Goal: Information Seeking & Learning: Learn about a topic

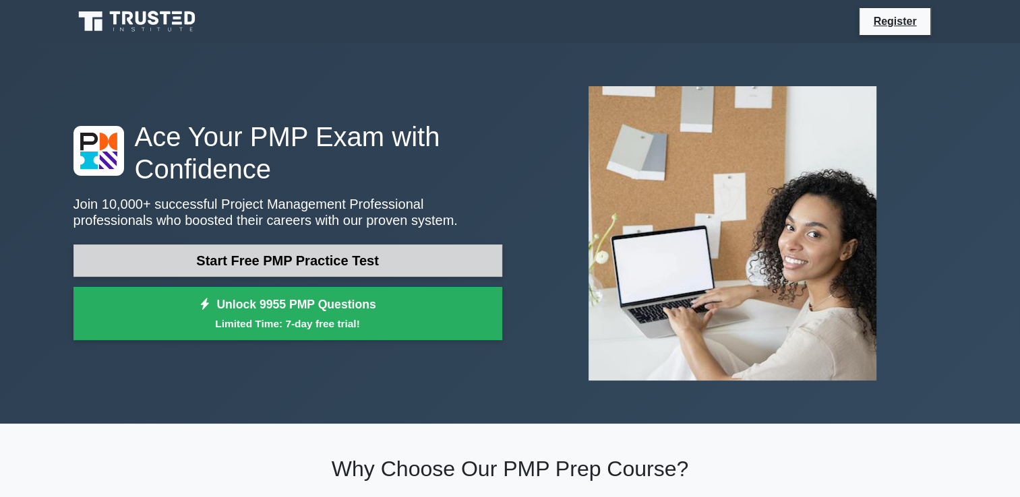
click at [289, 262] on link "Start Free PMP Practice Test" at bounding box center [287, 261] width 429 height 32
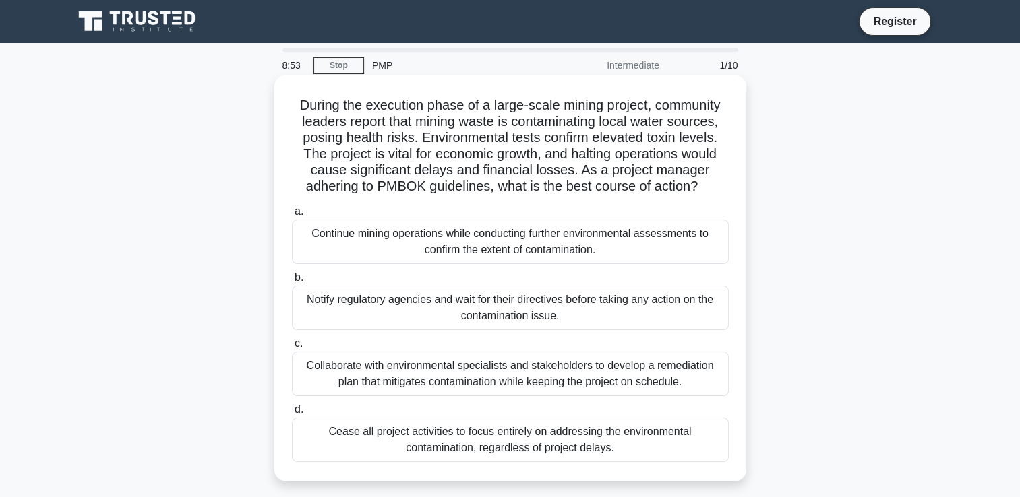
click at [537, 381] on div "Collaborate with environmental specialists and stakeholders to develop a remedi…" at bounding box center [510, 374] width 437 height 44
click at [292, 348] on input "c. Collaborate with environmental specialists and stakeholders to develop a rem…" at bounding box center [292, 344] width 0 height 9
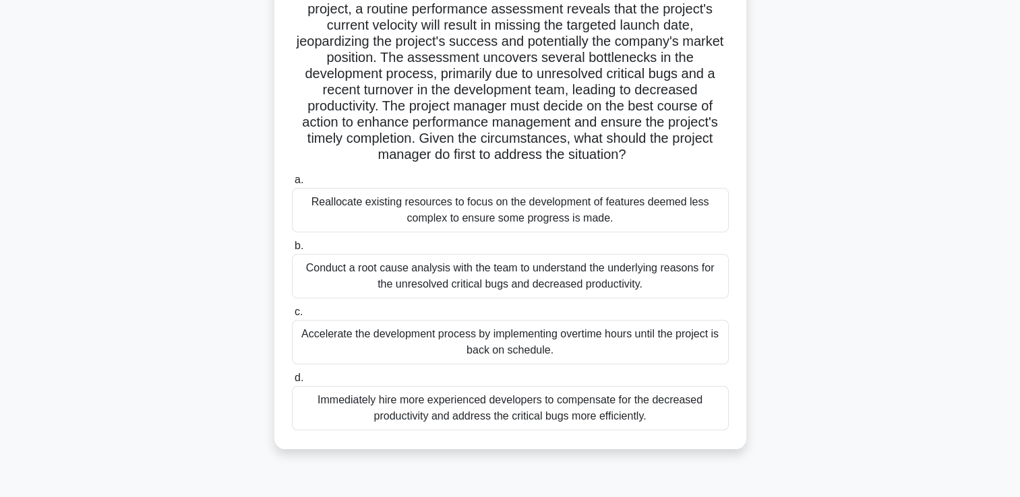
scroll to position [173, 0]
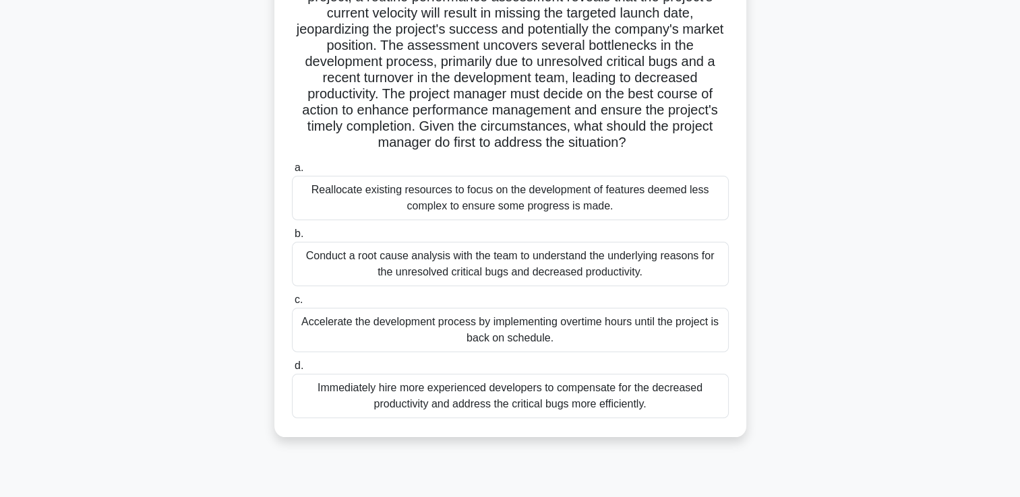
click at [478, 264] on div "Conduct a root cause analysis with the team to understand the underlying reason…" at bounding box center [510, 264] width 437 height 44
click at [292, 239] on input "b. Conduct a root cause analysis with the team to understand the underlying rea…" at bounding box center [292, 234] width 0 height 9
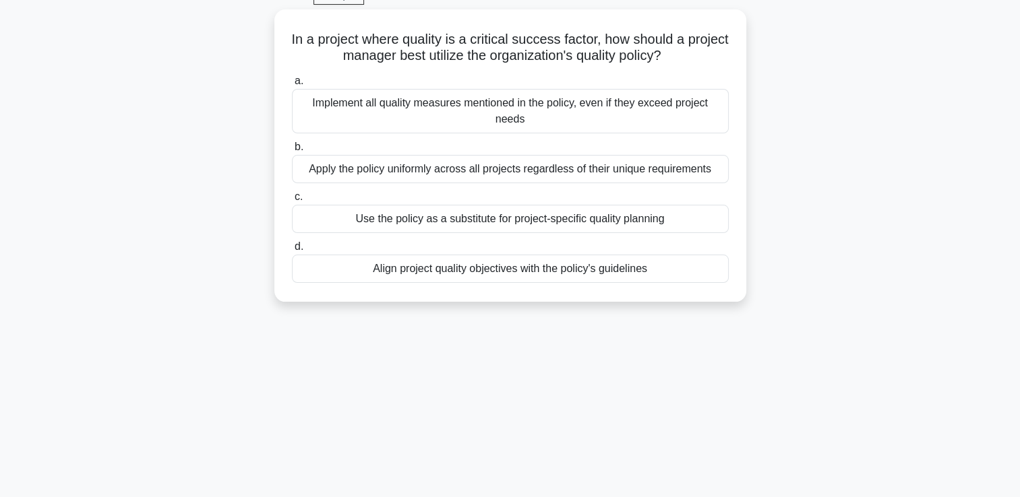
scroll to position [0, 0]
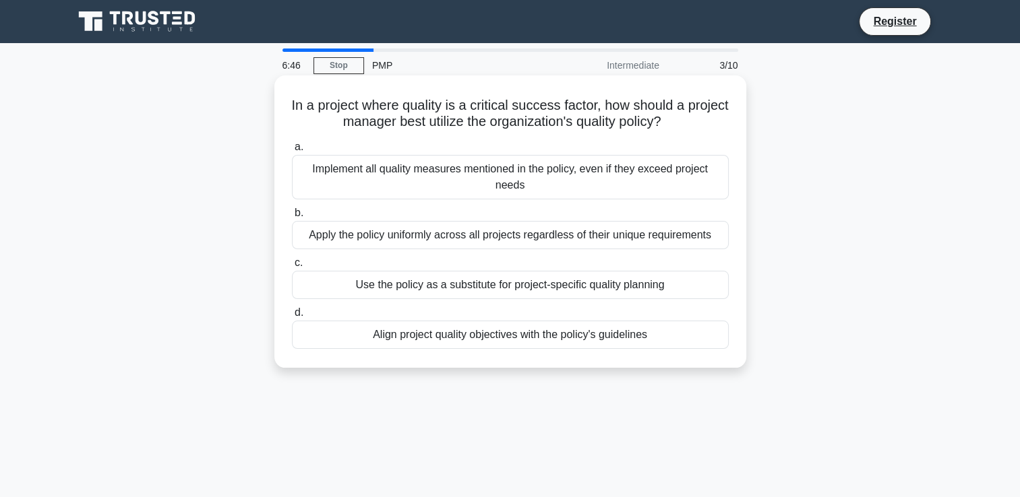
click at [510, 340] on div "Align project quality objectives with the policy's guidelines" at bounding box center [510, 335] width 437 height 28
click at [292, 317] on input "d. Align project quality objectives with the policy's guidelines" at bounding box center [292, 313] width 0 height 9
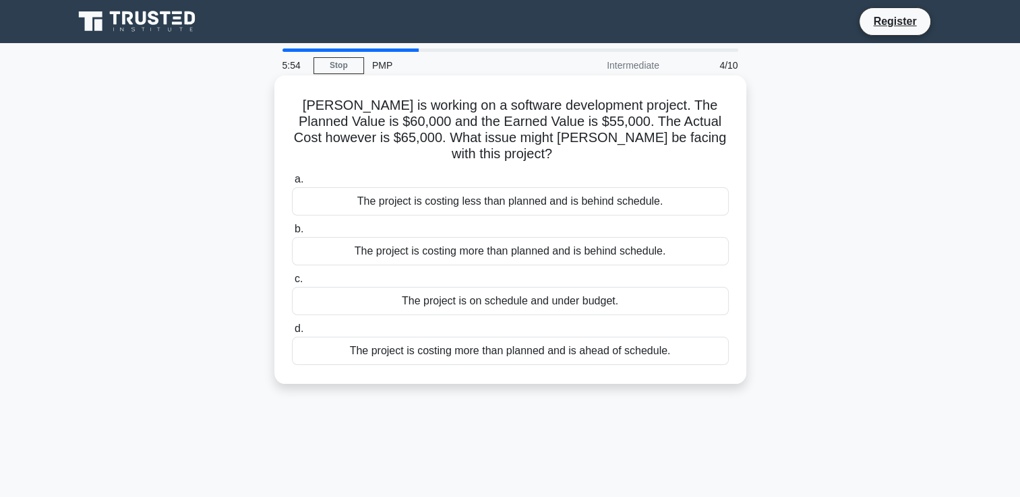
click at [506, 237] on div "The project is costing more than planned and is behind schedule." at bounding box center [510, 251] width 437 height 28
click at [292, 234] on input "b. The project is costing more than planned and is behind schedule." at bounding box center [292, 229] width 0 height 9
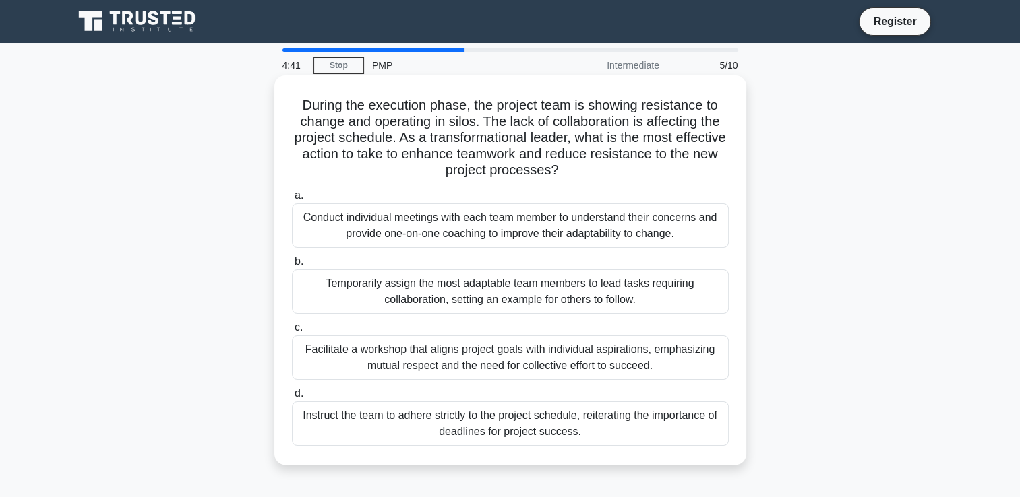
click at [607, 231] on div "Conduct individual meetings with each team member to understand their concerns …" at bounding box center [510, 226] width 437 height 44
click at [292, 200] on input "a. Conduct individual meetings with each team member to understand their concer…" at bounding box center [292, 195] width 0 height 9
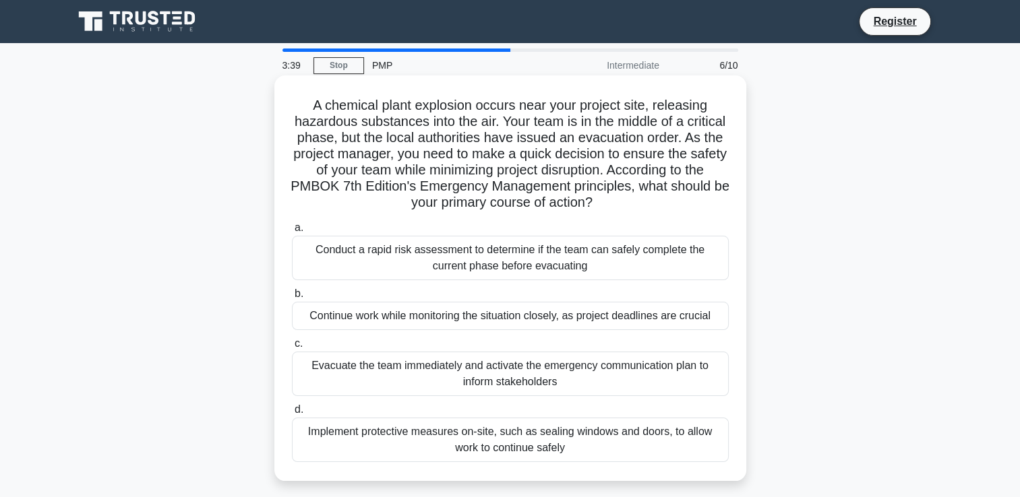
click at [486, 377] on div "Evacuate the team immediately and activate the emergency communication plan to …" at bounding box center [510, 374] width 437 height 44
click at [292, 348] on input "c. Evacuate the team immediately and activate the emergency communication plan …" at bounding box center [292, 344] width 0 height 9
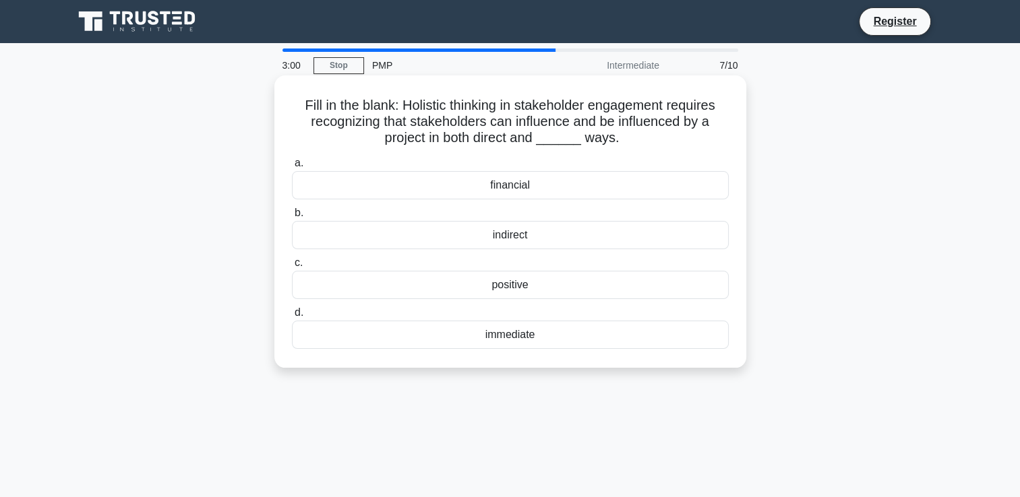
click at [508, 233] on div "indirect" at bounding box center [510, 235] width 437 height 28
click at [292, 218] on input "b. indirect" at bounding box center [292, 213] width 0 height 9
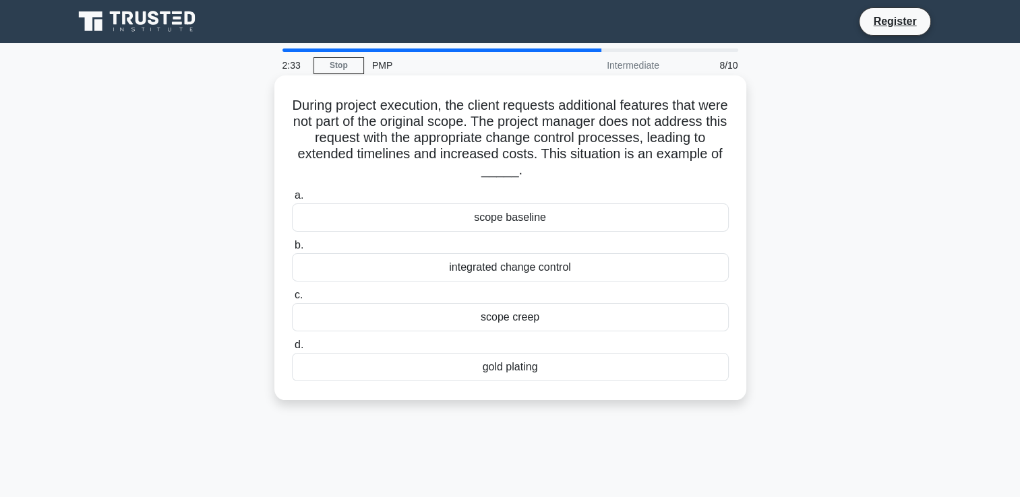
click at [491, 274] on div "integrated change control" at bounding box center [510, 267] width 437 height 28
click at [292, 250] on input "b. integrated change control" at bounding box center [292, 245] width 0 height 9
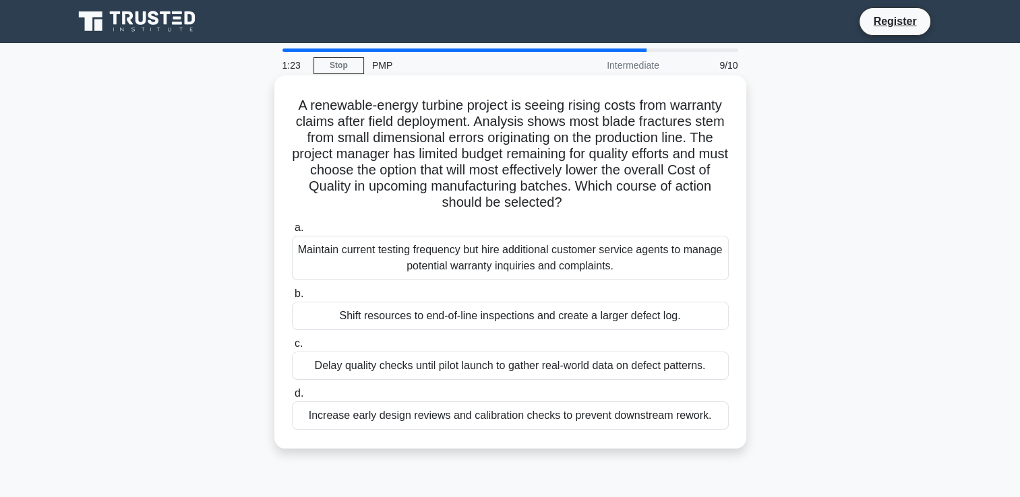
click at [464, 371] on div "Delay quality checks until pilot launch to gather real-world data on defect pat…" at bounding box center [510, 366] width 437 height 28
click at [292, 348] on input "c. Delay quality checks until pilot launch to gather real-world data on defect …" at bounding box center [292, 344] width 0 height 9
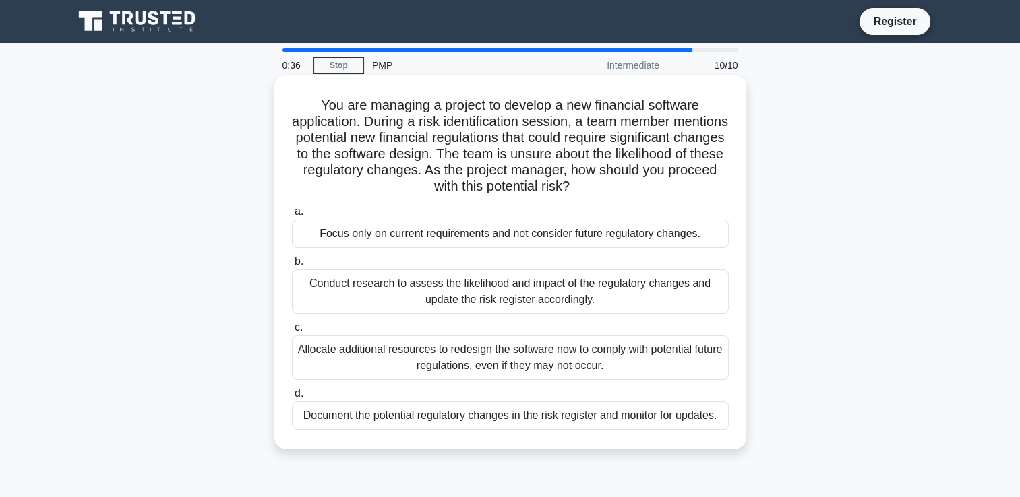
click at [378, 416] on div "Document the potential regulatory changes in the risk register and monitor for …" at bounding box center [510, 416] width 437 height 28
click at [292, 398] on input "d. Document the potential regulatory changes in the risk register and monitor f…" at bounding box center [292, 394] width 0 height 9
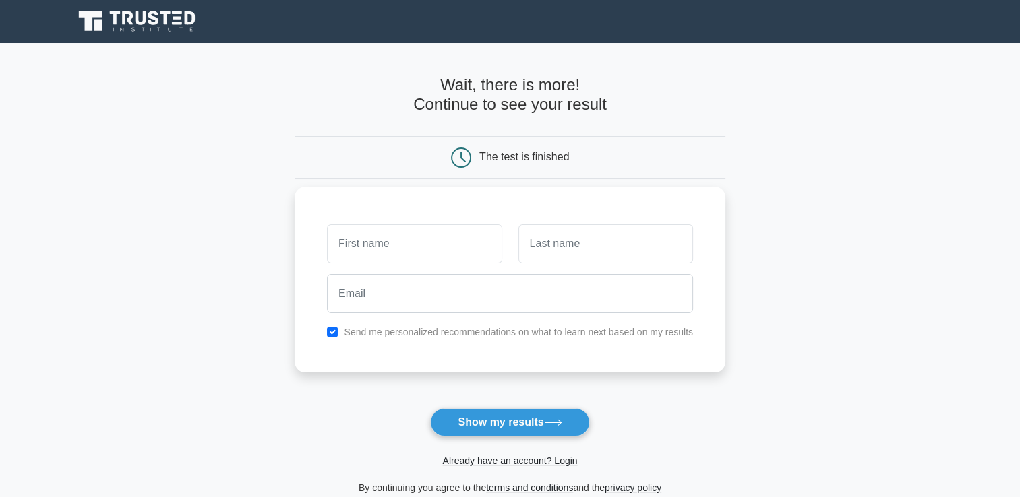
click at [406, 269] on div at bounding box center [510, 294] width 382 height 50
click at [492, 427] on button "Show my results" at bounding box center [509, 422] width 159 height 28
click at [396, 251] on input "text" at bounding box center [414, 243] width 175 height 39
type input "k"
click at [552, 257] on input "text" at bounding box center [605, 243] width 175 height 39
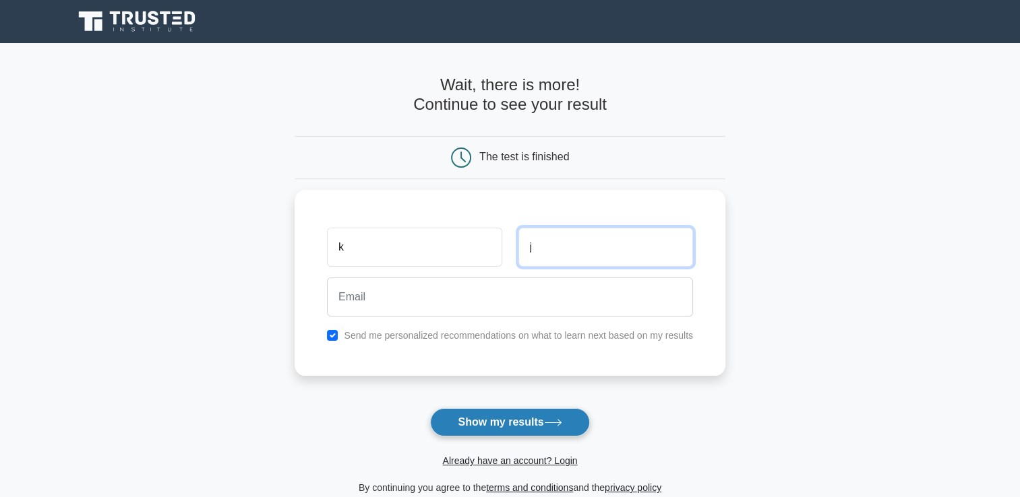
type input "j"
click at [484, 425] on button "Show my results" at bounding box center [509, 422] width 159 height 28
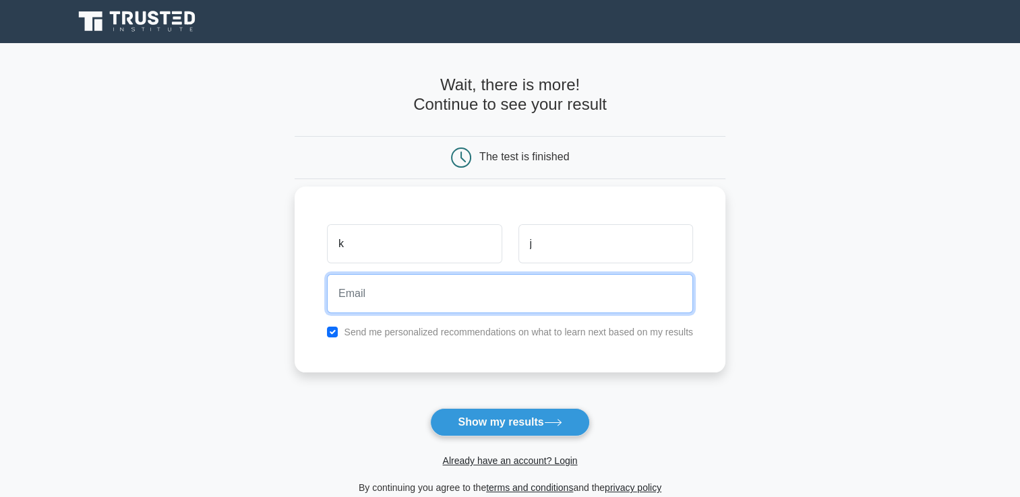
click at [373, 287] on input "email" at bounding box center [510, 293] width 366 height 39
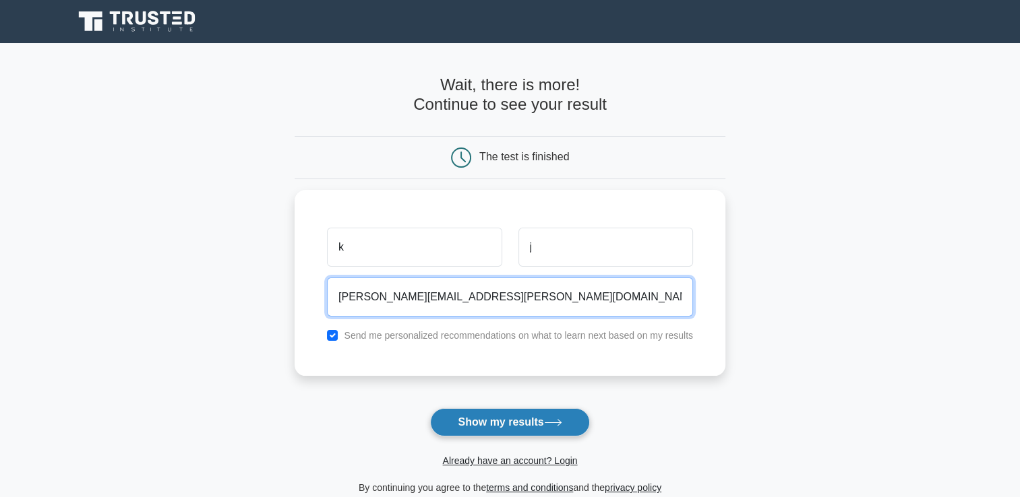
type input "khulood.k.janahi@gmail.com"
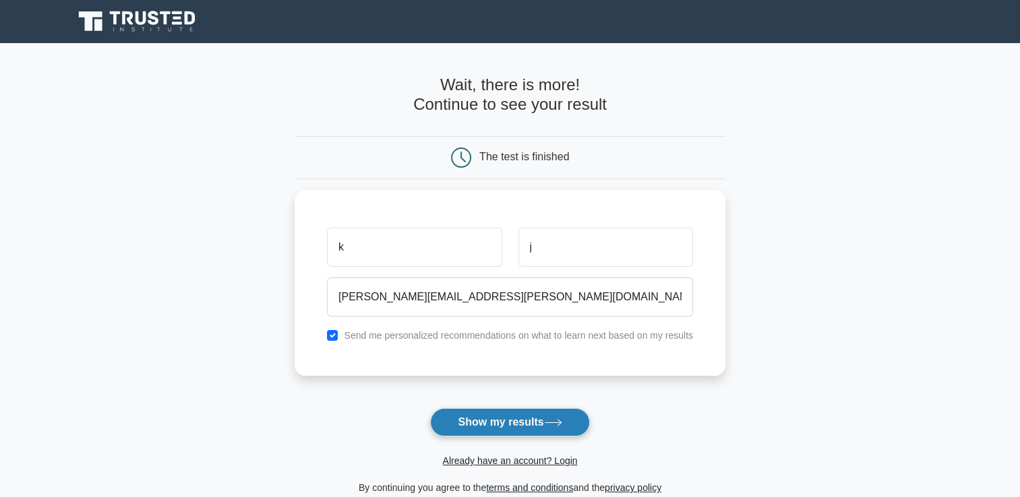
click at [495, 419] on button "Show my results" at bounding box center [509, 422] width 159 height 28
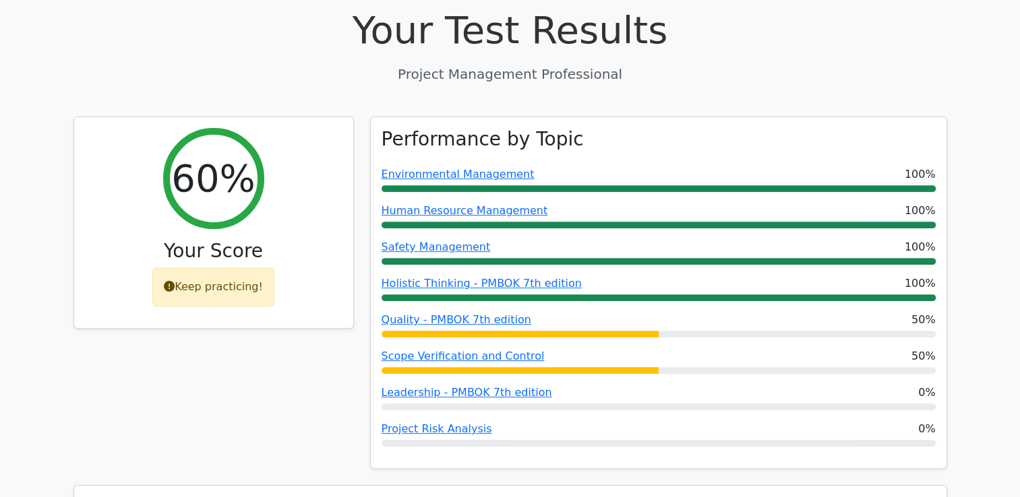
scroll to position [495, 0]
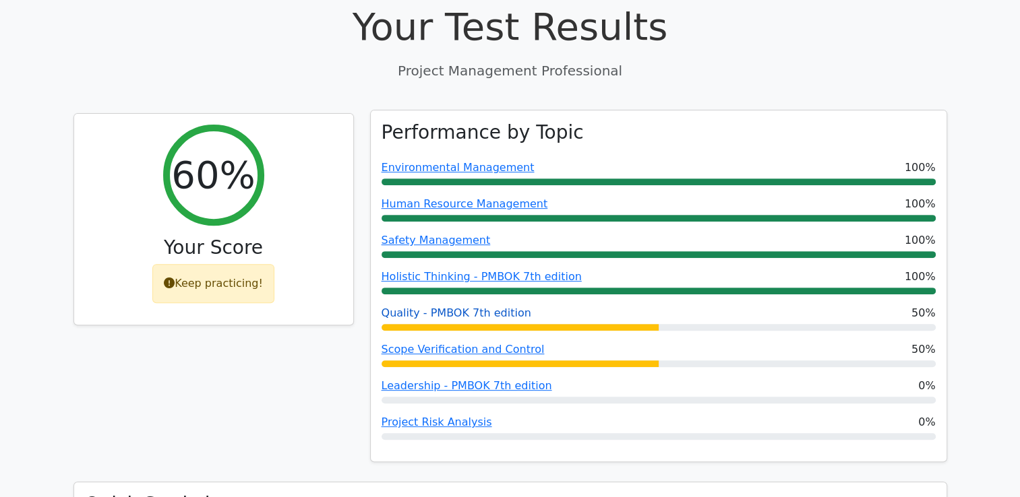
click at [446, 307] on link "Quality - PMBOK 7th edition" at bounding box center [456, 313] width 150 height 13
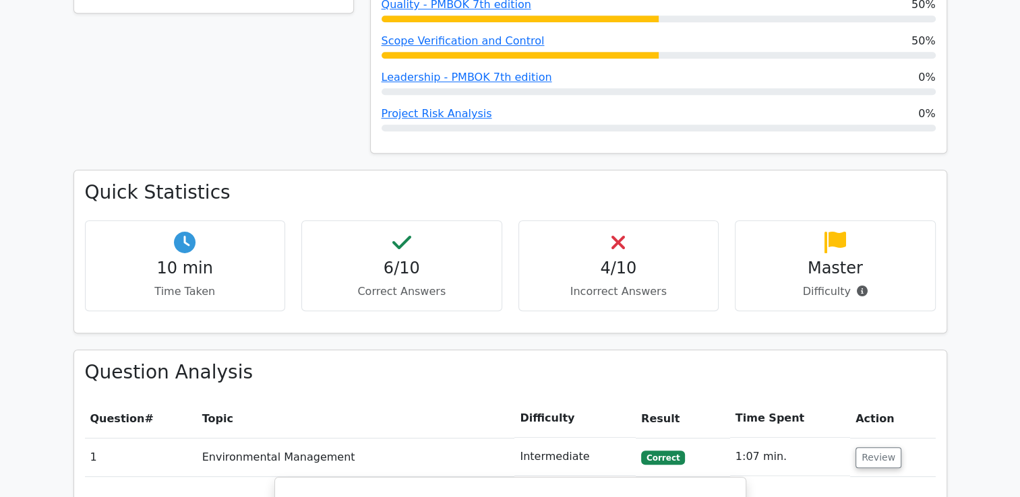
scroll to position [779, 0]
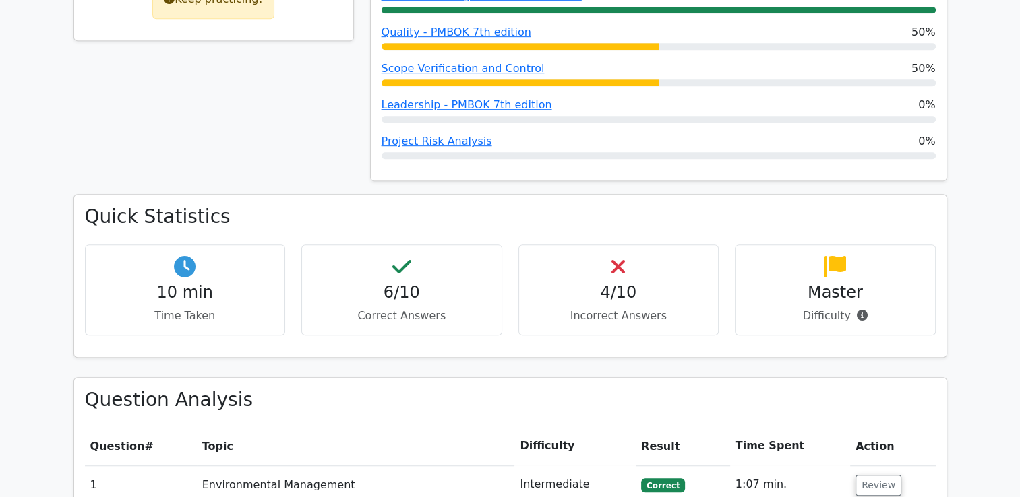
click at [629, 283] on h4 "4/10" at bounding box center [619, 293] width 178 height 20
click at [609, 245] on div "4/10 Incorrect Answers" at bounding box center [618, 290] width 201 height 91
click at [620, 308] on p "Incorrect Answers" at bounding box center [619, 316] width 178 height 16
click at [619, 308] on p "Incorrect Answers" at bounding box center [619, 316] width 178 height 16
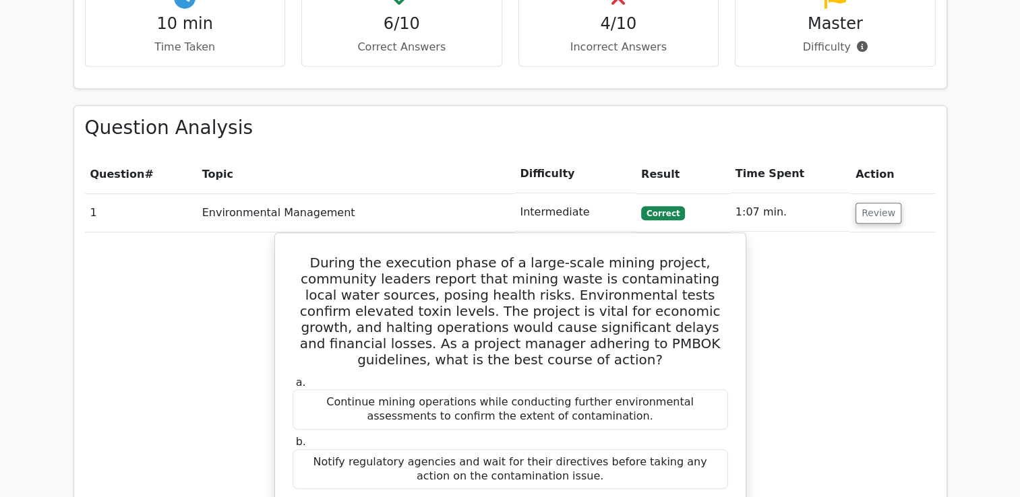
scroll to position [1055, 0]
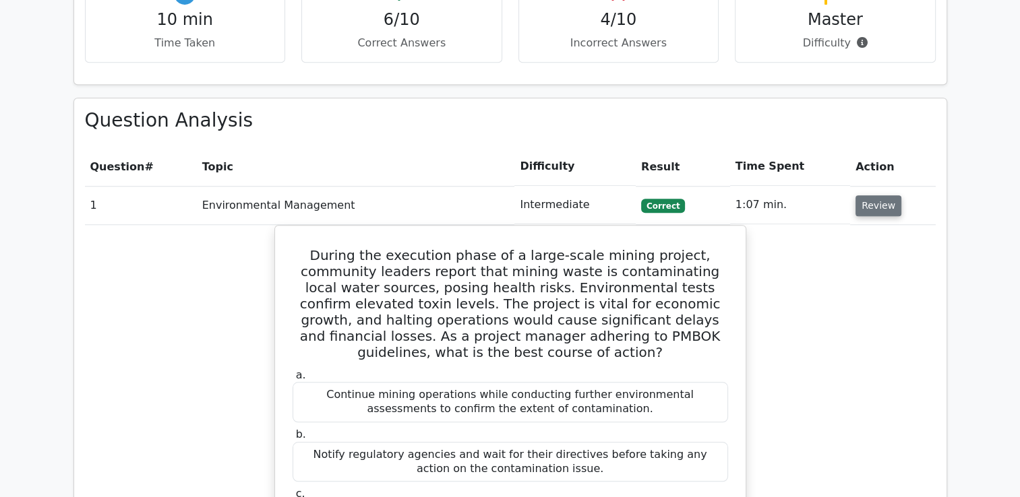
click at [876, 195] on button "Review" at bounding box center [878, 205] width 46 height 21
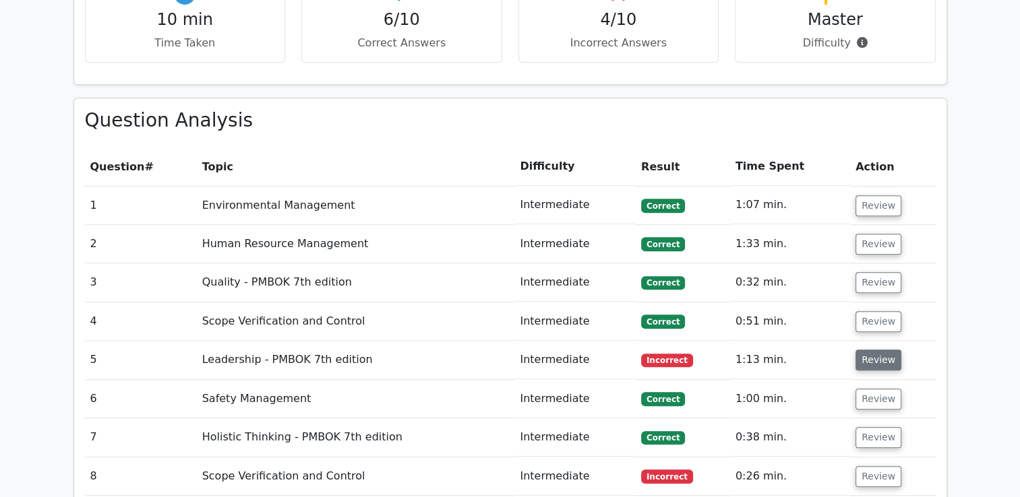
click at [860, 350] on button "Review" at bounding box center [878, 360] width 46 height 21
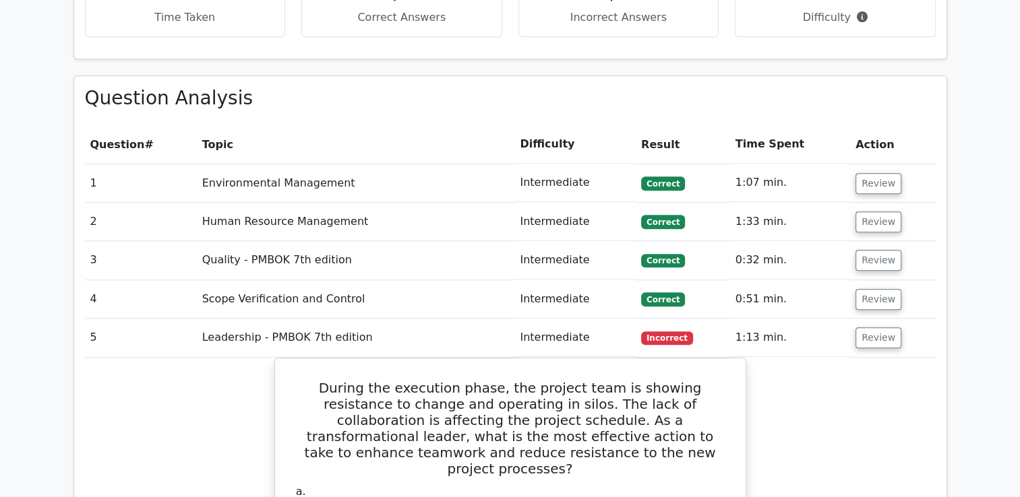
scroll to position [1043, 0]
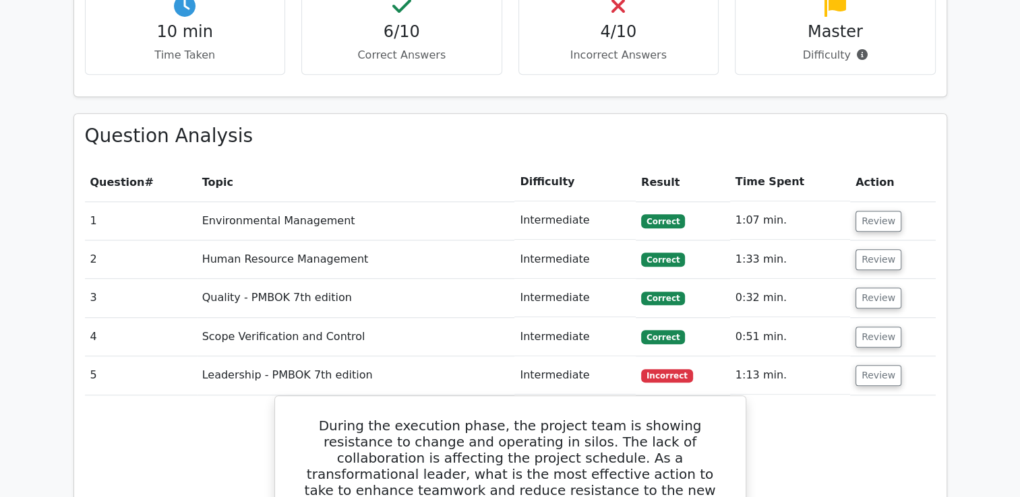
click at [980, 301] on main "Go Premium Project Management Professional Preparation Package (2025) Earn 35 P…" at bounding box center [510, 471] width 1020 height 2943
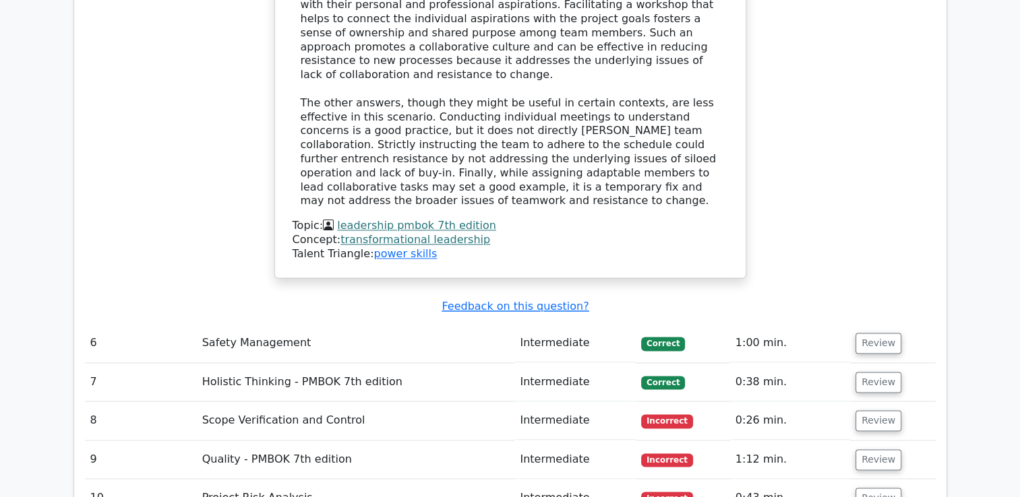
scroll to position [1899, 0]
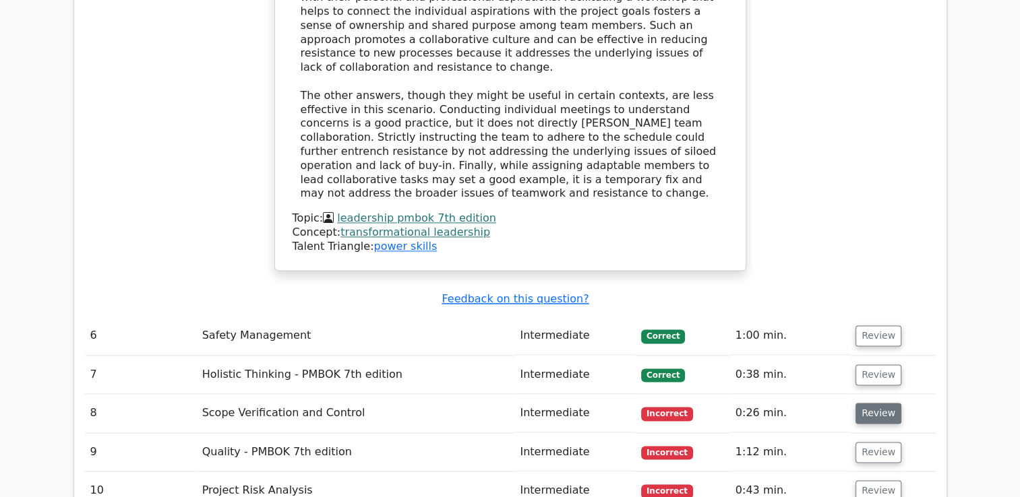
click at [878, 403] on button "Review" at bounding box center [878, 413] width 46 height 21
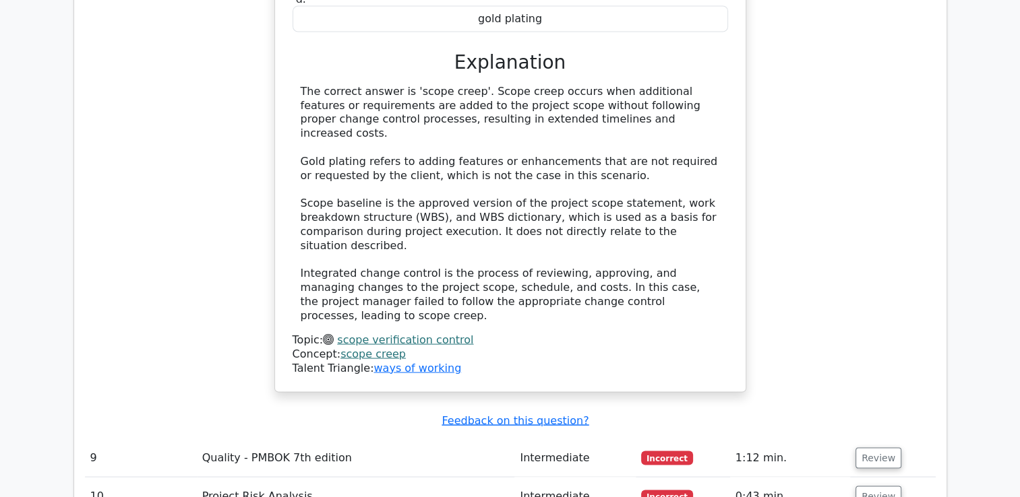
scroll to position [2596, 0]
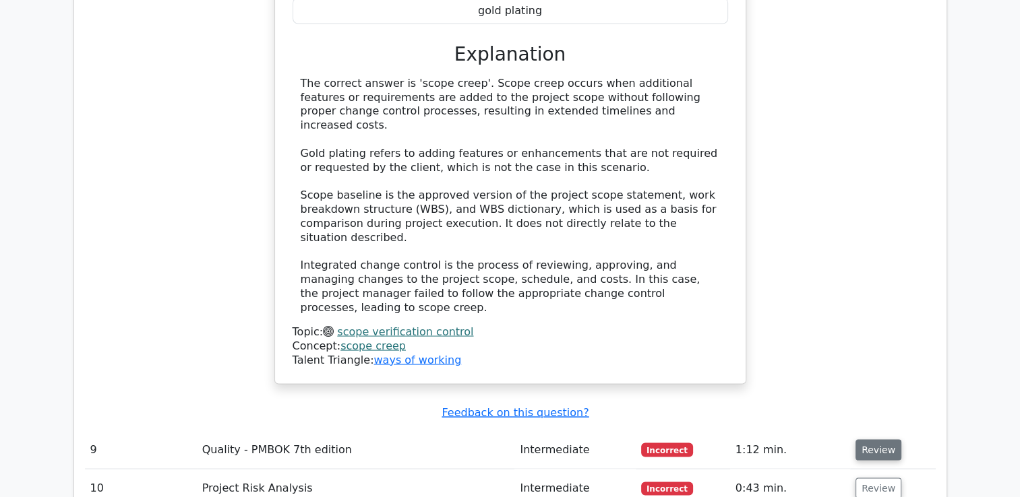
click at [872, 440] on button "Review" at bounding box center [878, 450] width 46 height 21
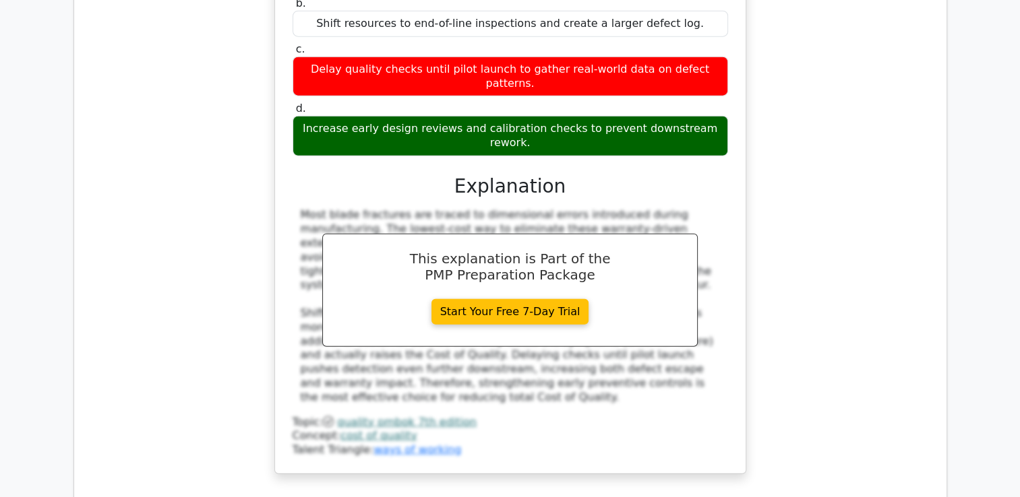
scroll to position [3296, 0]
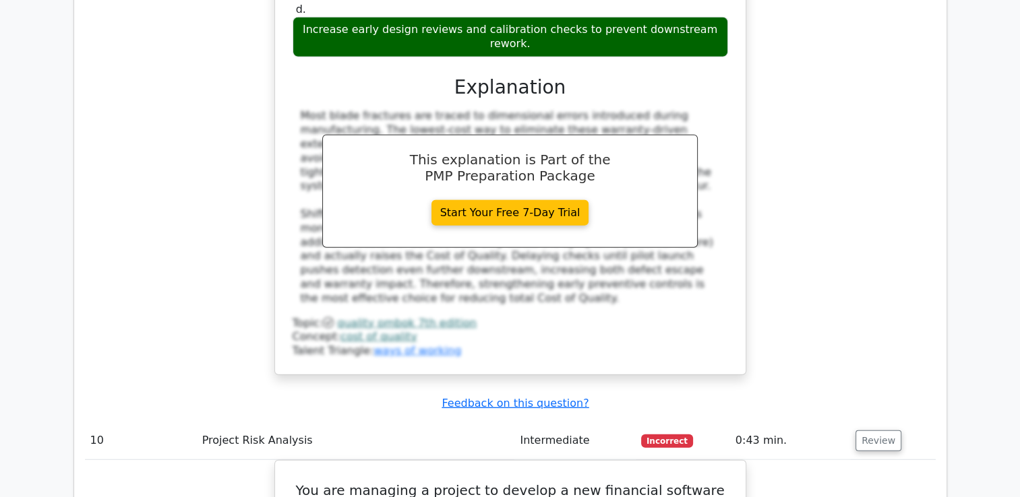
scroll to position [3397, 0]
